Goal: Task Accomplishment & Management: Complete application form

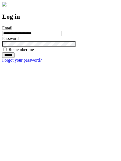
type input "**********"
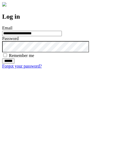
click at [15, 64] on input "******" at bounding box center [8, 60] width 12 height 5
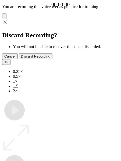
type input "**********"
